Goal: Task Accomplishment & Management: Manage account settings

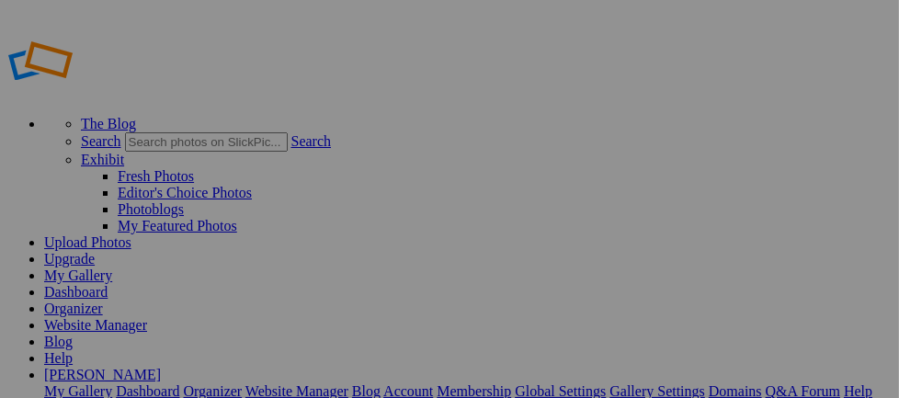
drag, startPoint x: 548, startPoint y: 234, endPoint x: 545, endPoint y: 250, distance: 15.9
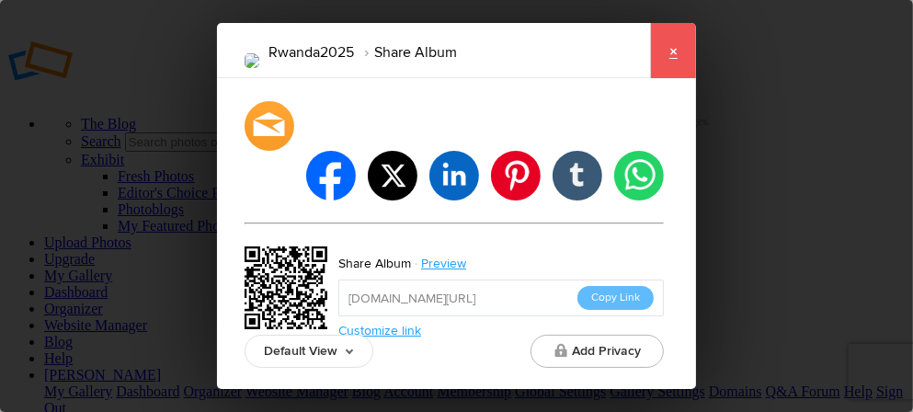
click at [679, 77] on link "×" at bounding box center [673, 50] width 46 height 55
